Goal: Transaction & Acquisition: Download file/media

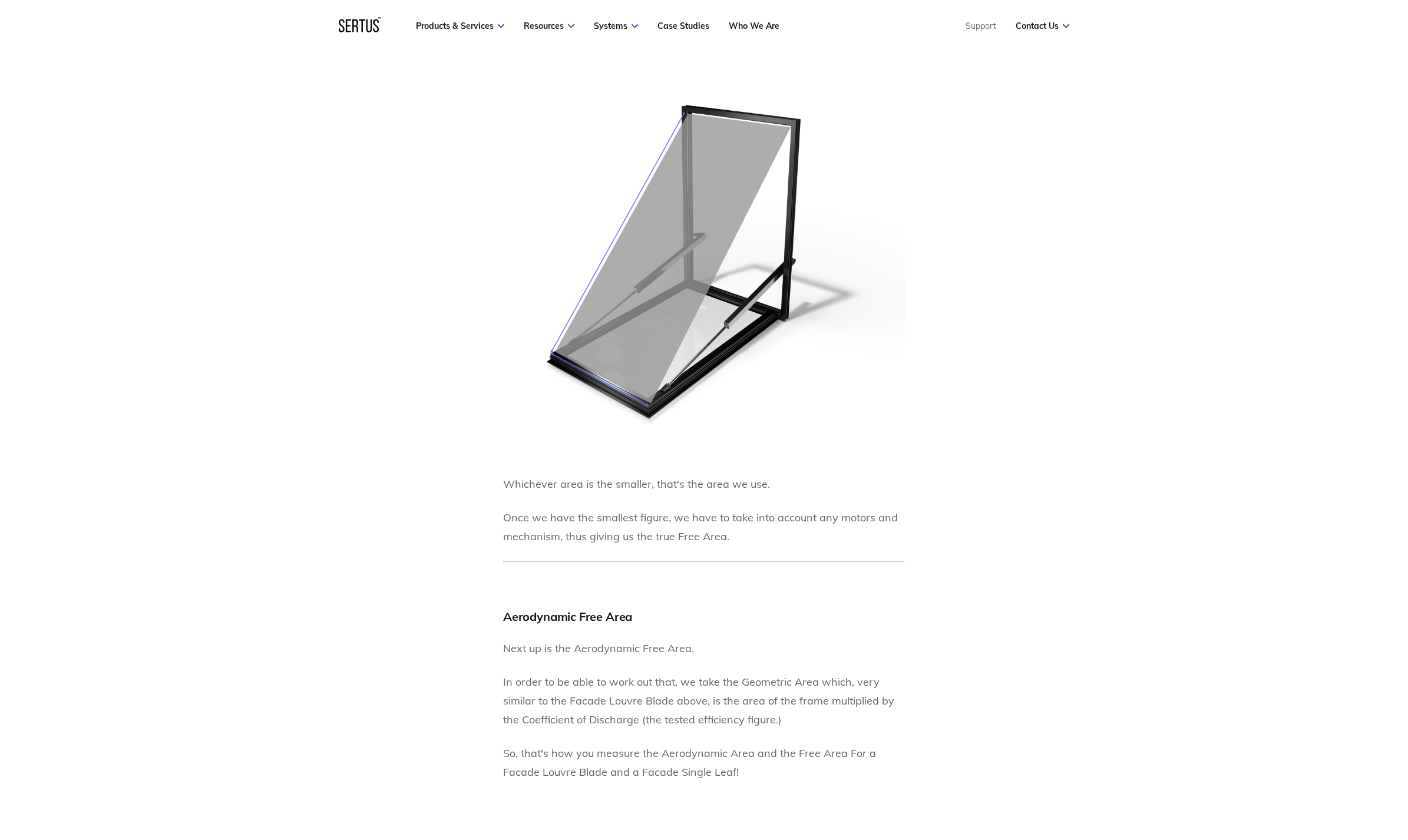
scroll to position [4271, 0]
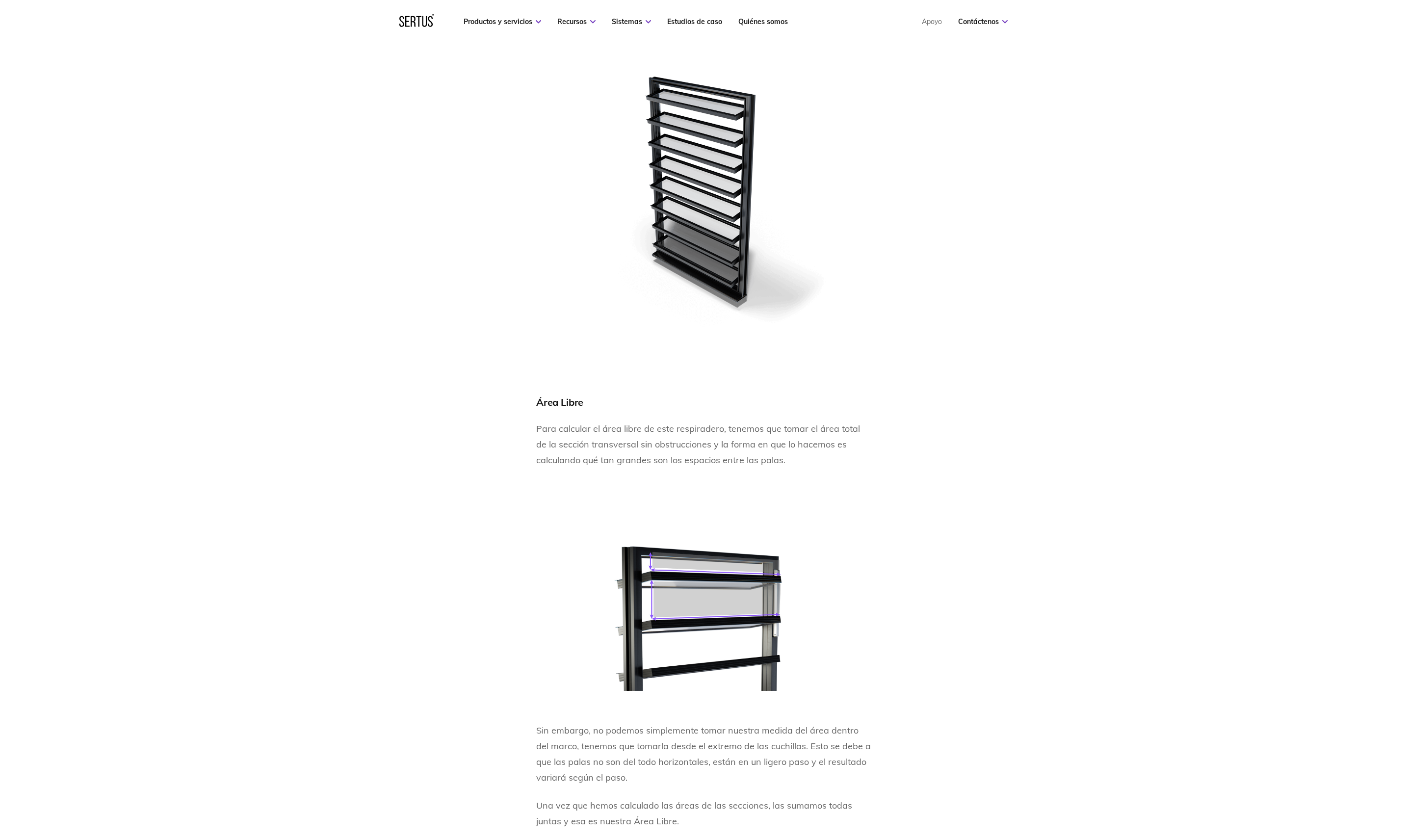
scroll to position [960, 0]
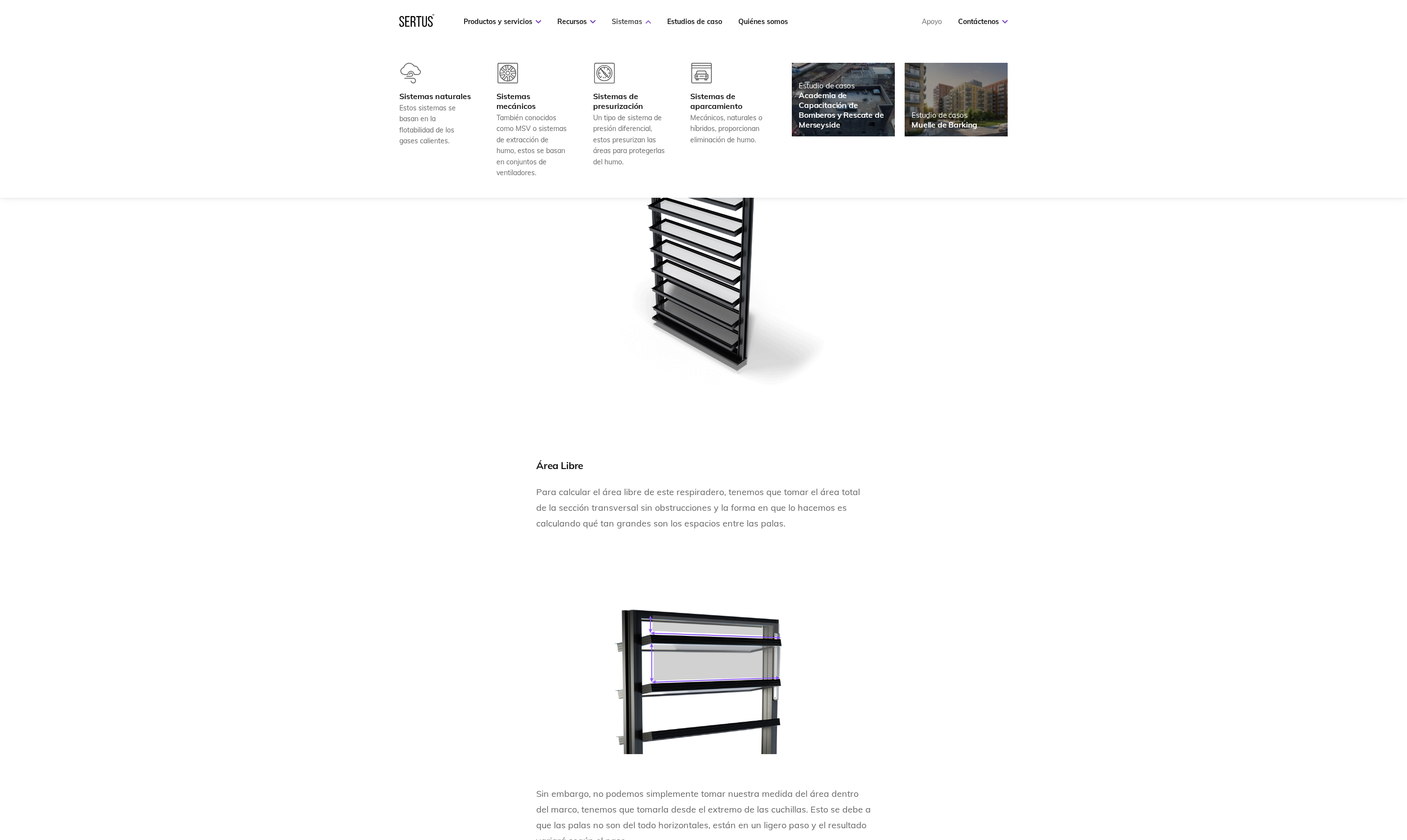
click at [642, 20] on link "Sistemas" at bounding box center [631, 21] width 39 height 9
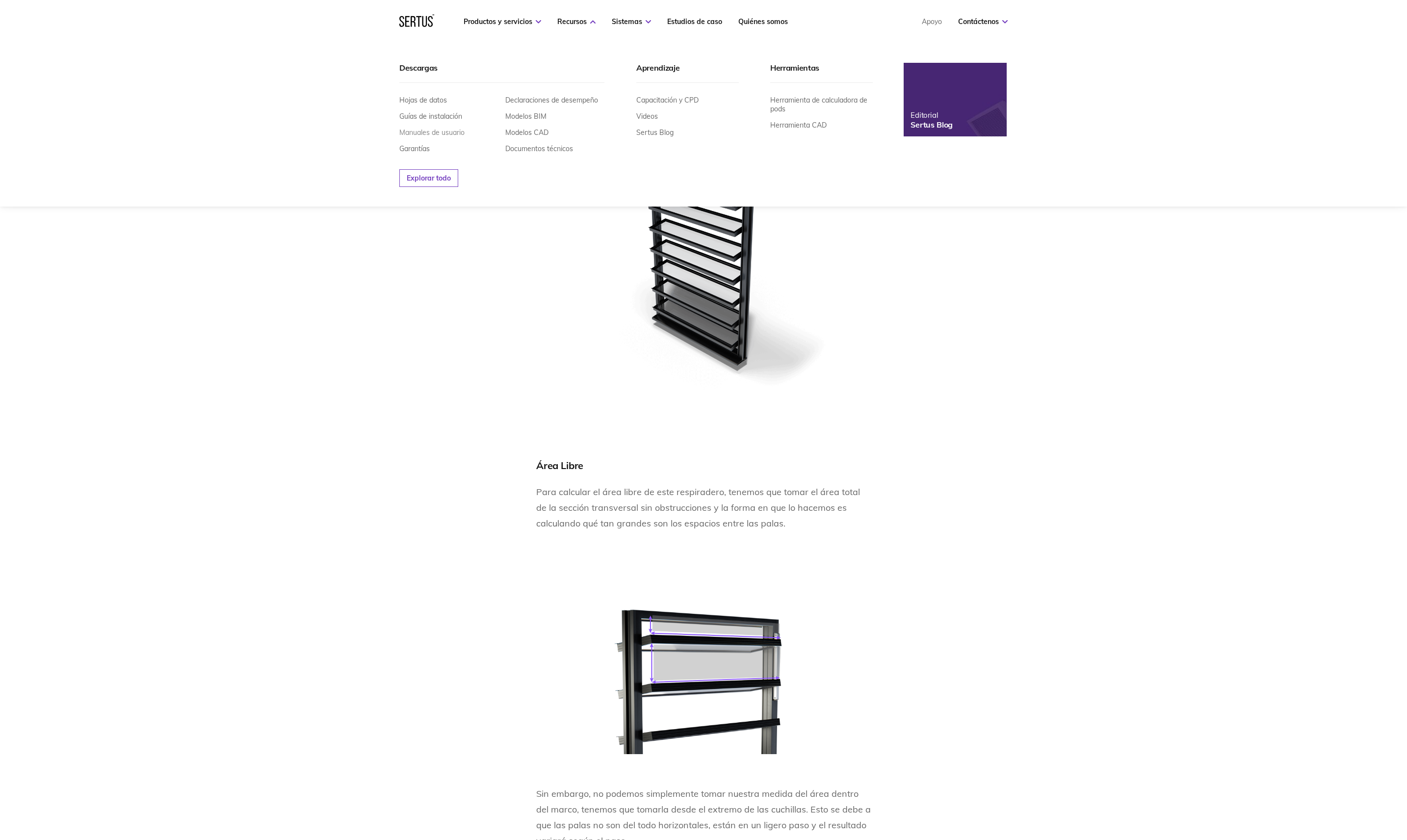
click at [448, 132] on link "Manuales de usuario" at bounding box center [431, 132] width 65 height 9
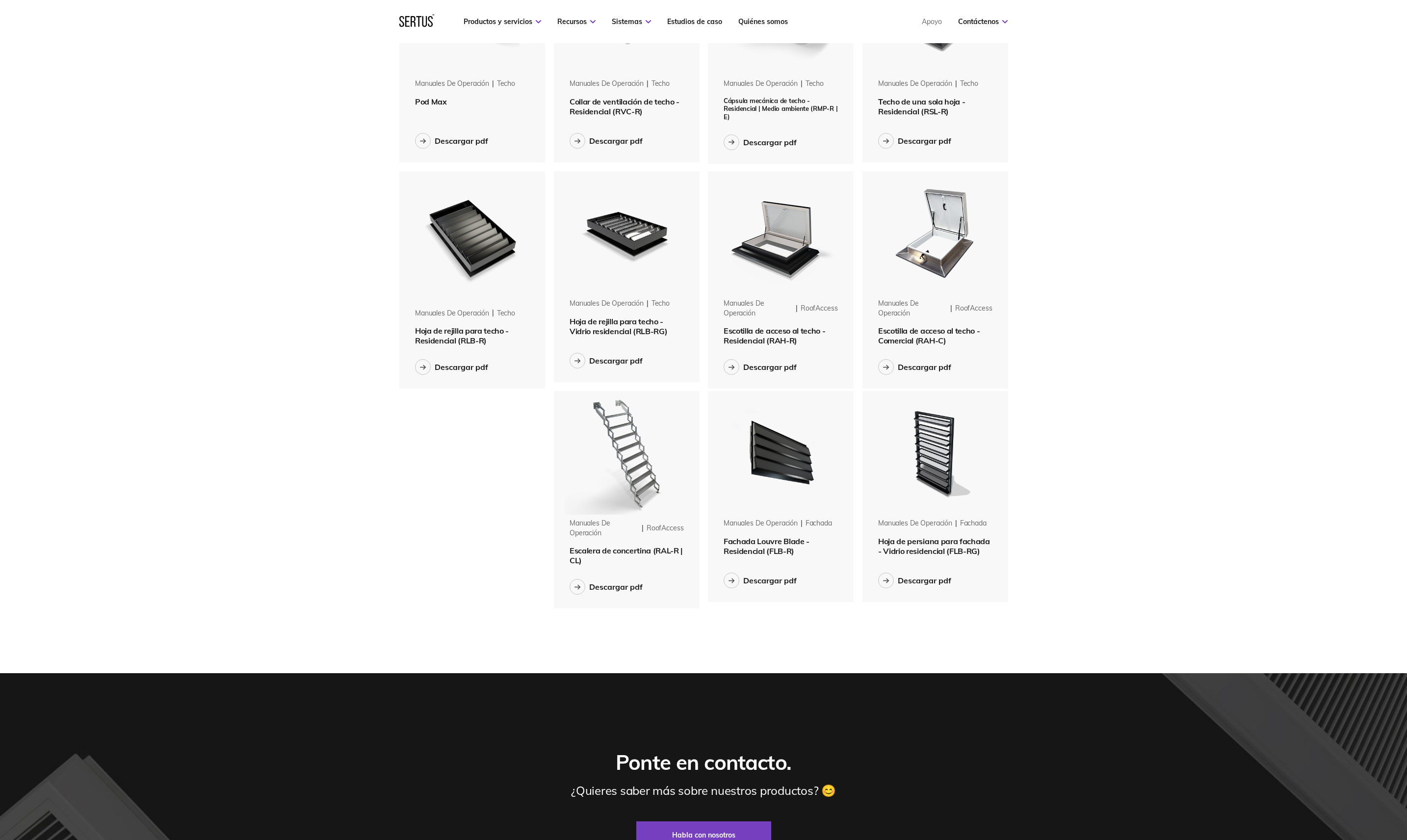
scroll to position [393, 0]
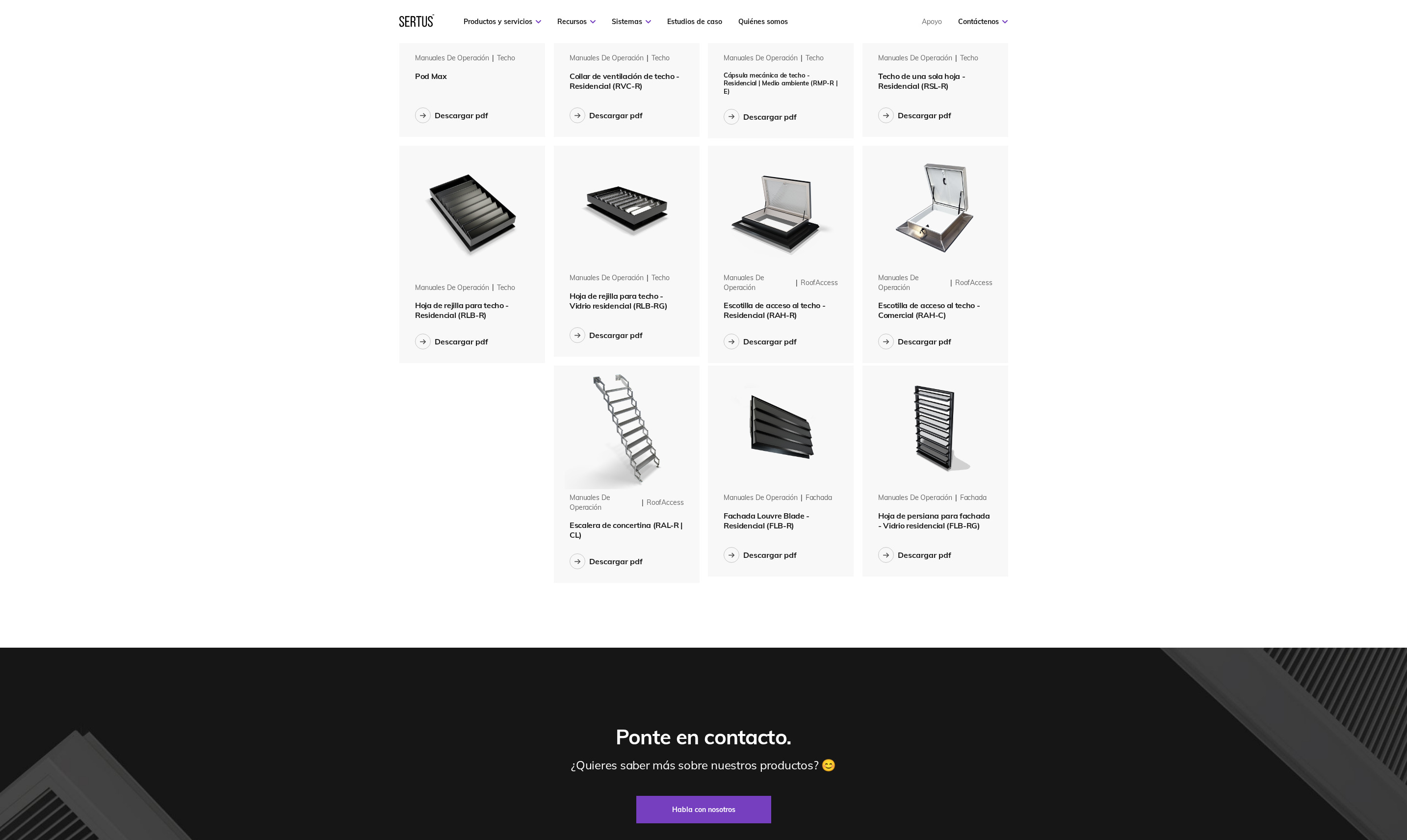
click at [773, 515] on span "Fachada Louvre Blade - Residencial (FLB-R)" at bounding box center [766, 520] width 86 height 20
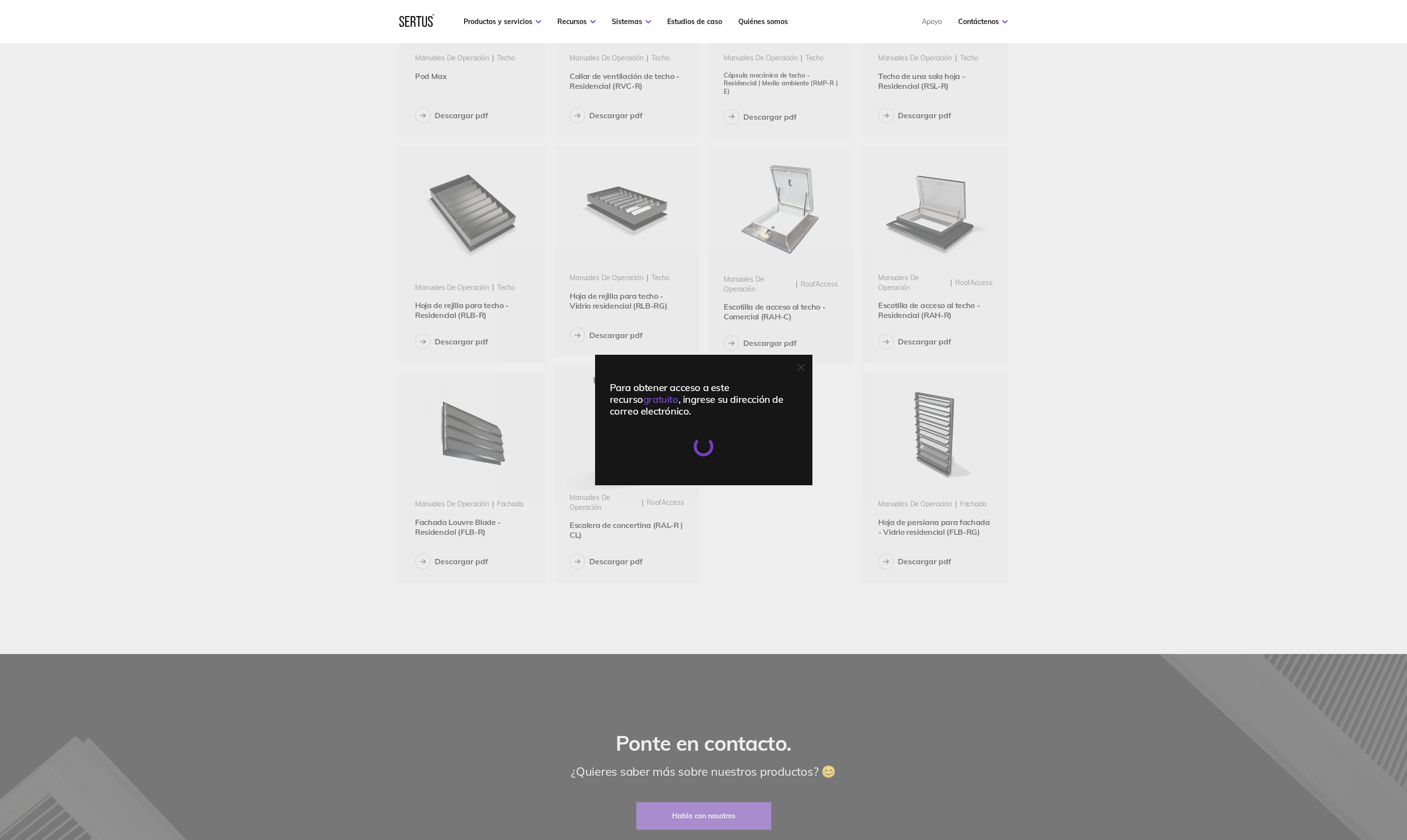
scroll to position [897, 629]
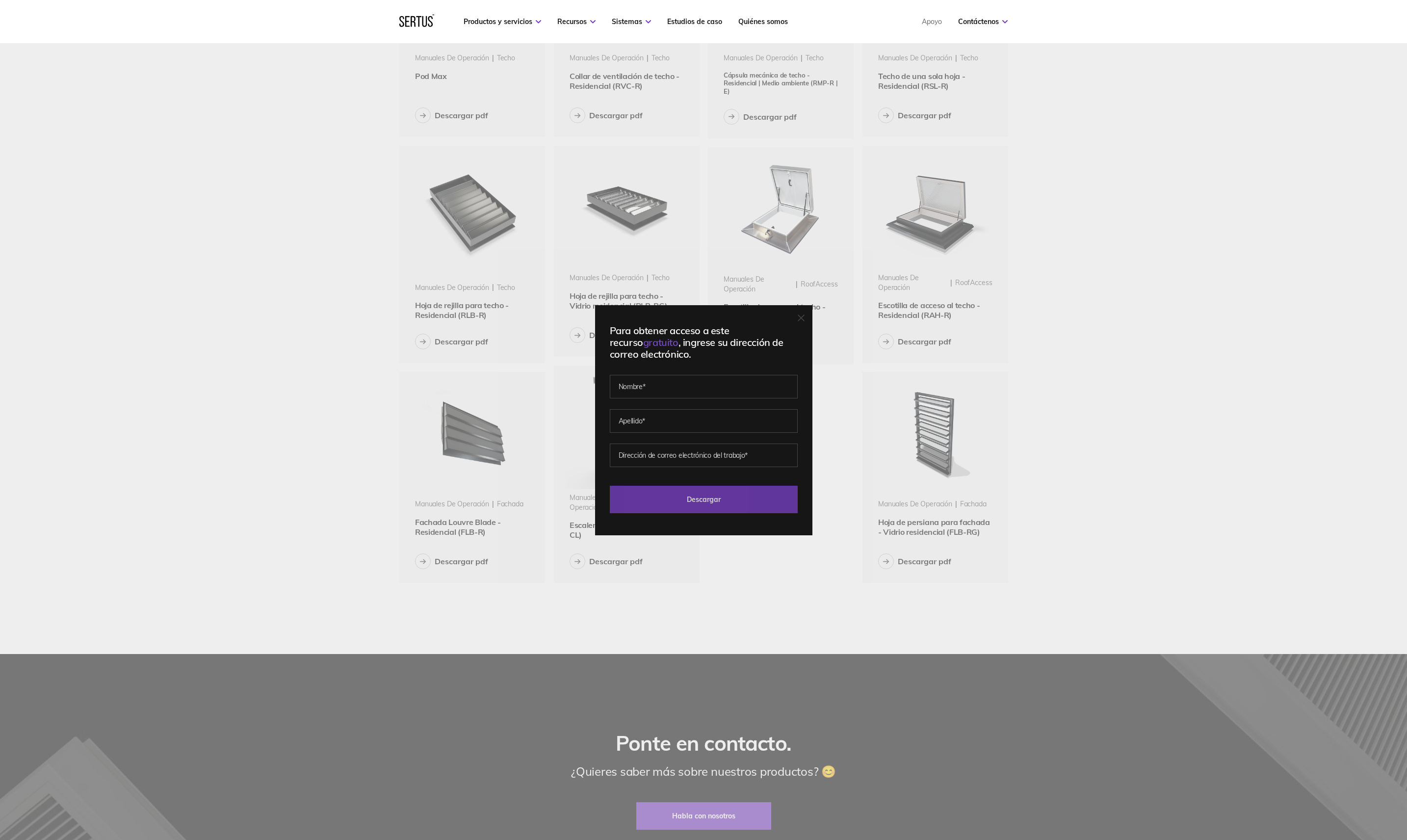
click at [727, 502] on input "Download" at bounding box center [704, 499] width 188 height 27
drag, startPoint x: 806, startPoint y: 318, endPoint x: 824, endPoint y: 363, distance: 48.5
click at [804, 317] on icon at bounding box center [801, 318] width 6 height 6
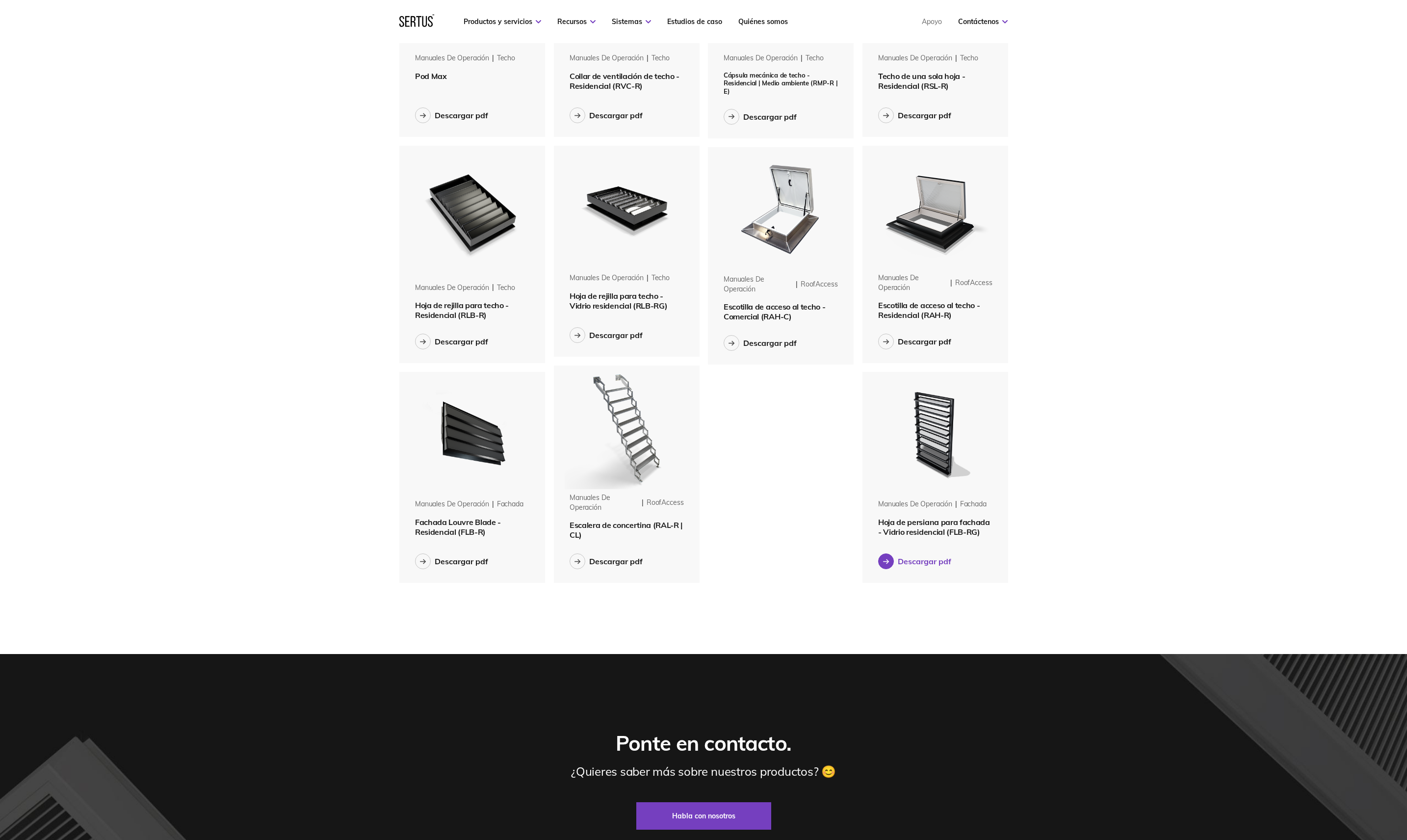
click at [914, 562] on div "Descargar pdf" at bounding box center [925, 561] width 54 height 10
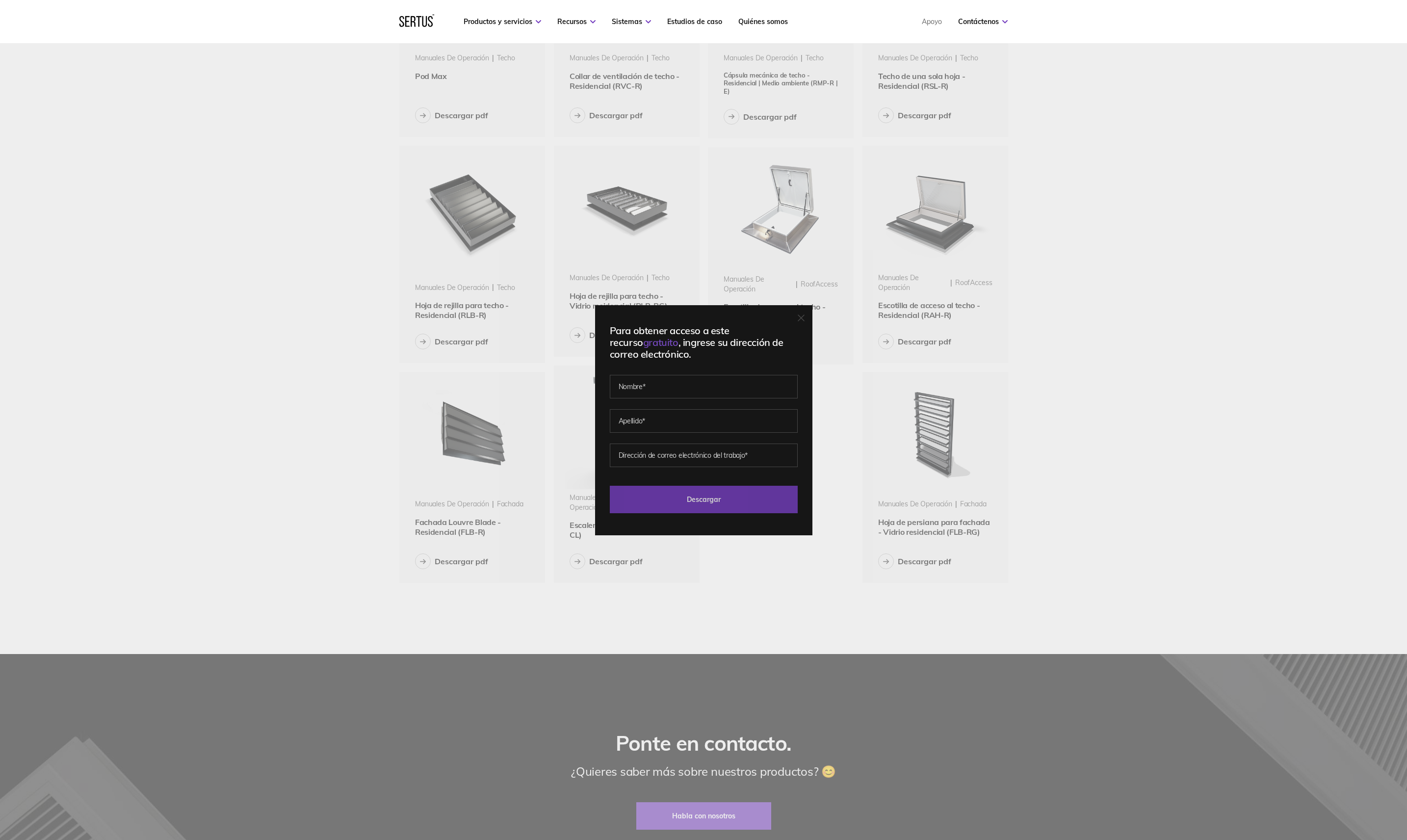
click at [746, 495] on input "Descargar" at bounding box center [704, 499] width 188 height 27
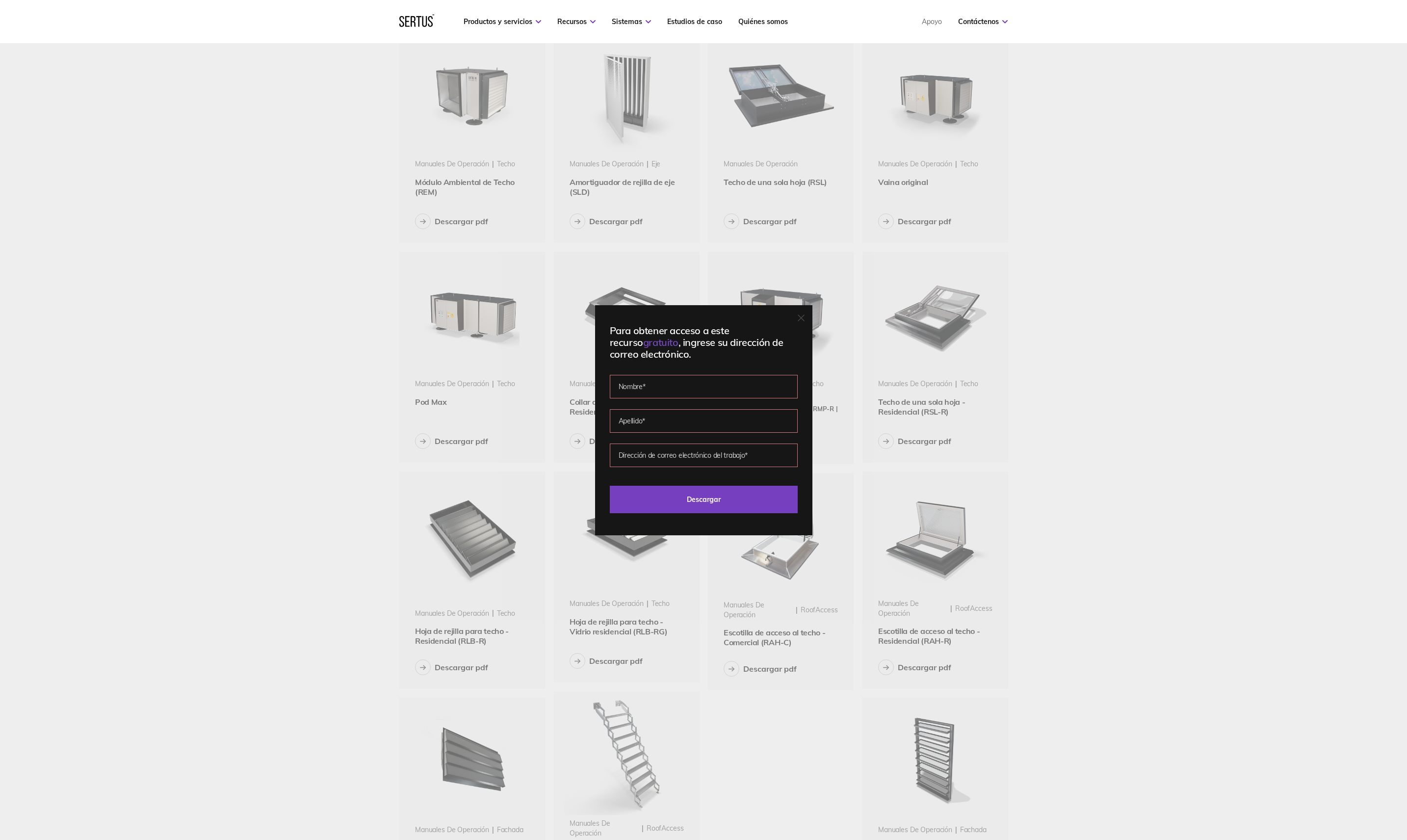
scroll to position [65, 0]
click at [805, 321] on div at bounding box center [801, 318] width 7 height 10
